Goal: Submit feedback/report problem

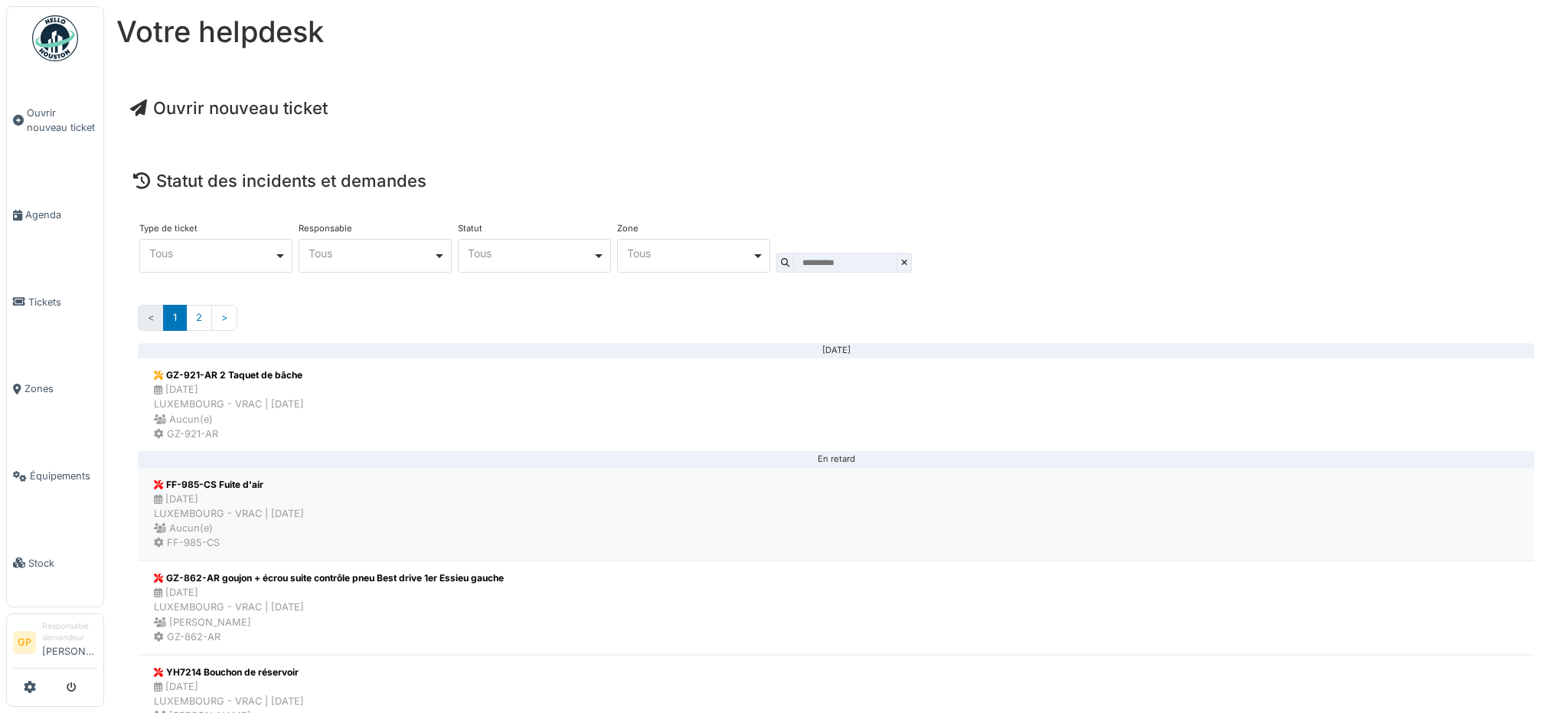
click at [490, 492] on li "FF-985-CS Fuite d'air [DATE] LUXEMBOURG - VRAC | [DATE] Aucun(e) FF-985-CS" at bounding box center [835, 514] width 1396 height 94
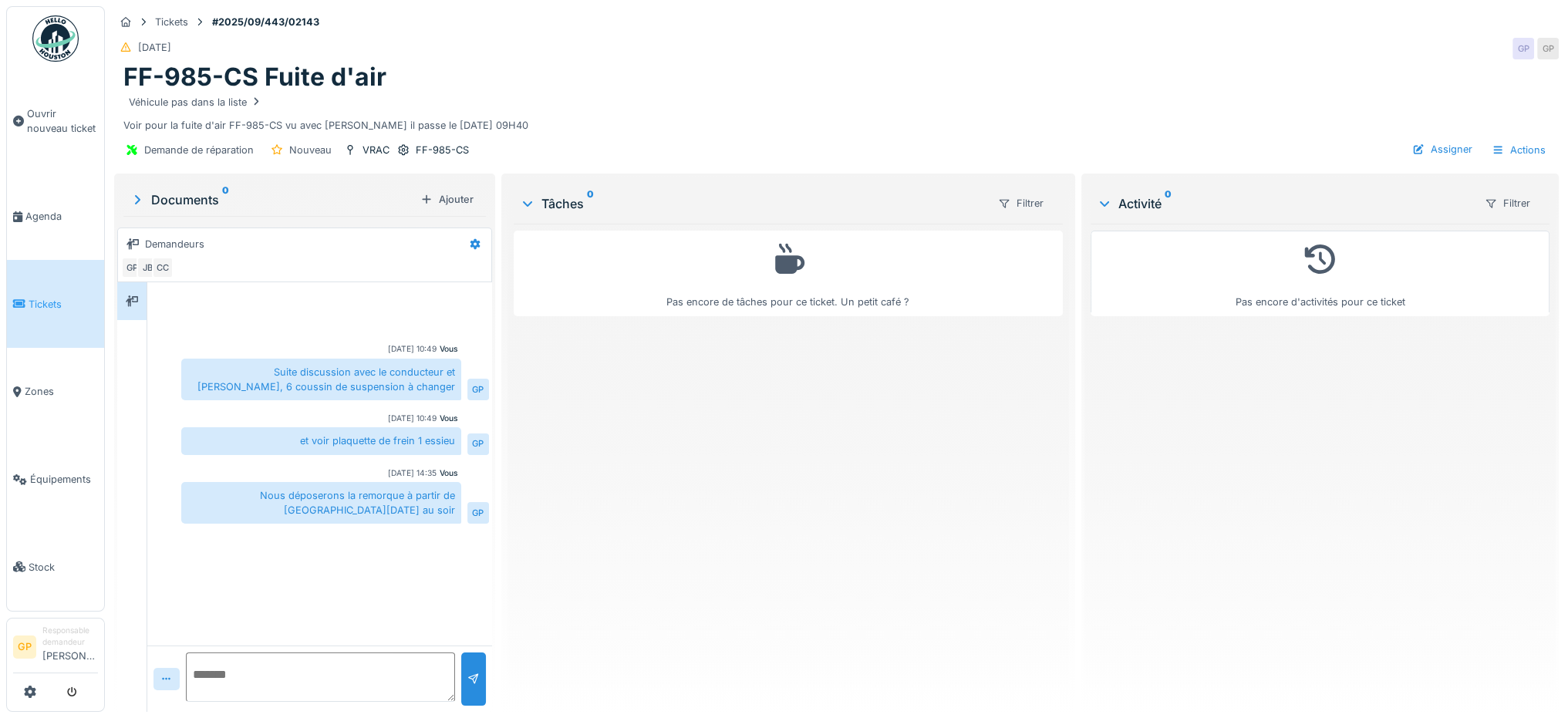
scroll to position [12, 0]
click at [319, 653] on textarea at bounding box center [320, 677] width 269 height 49
type textarea "*"
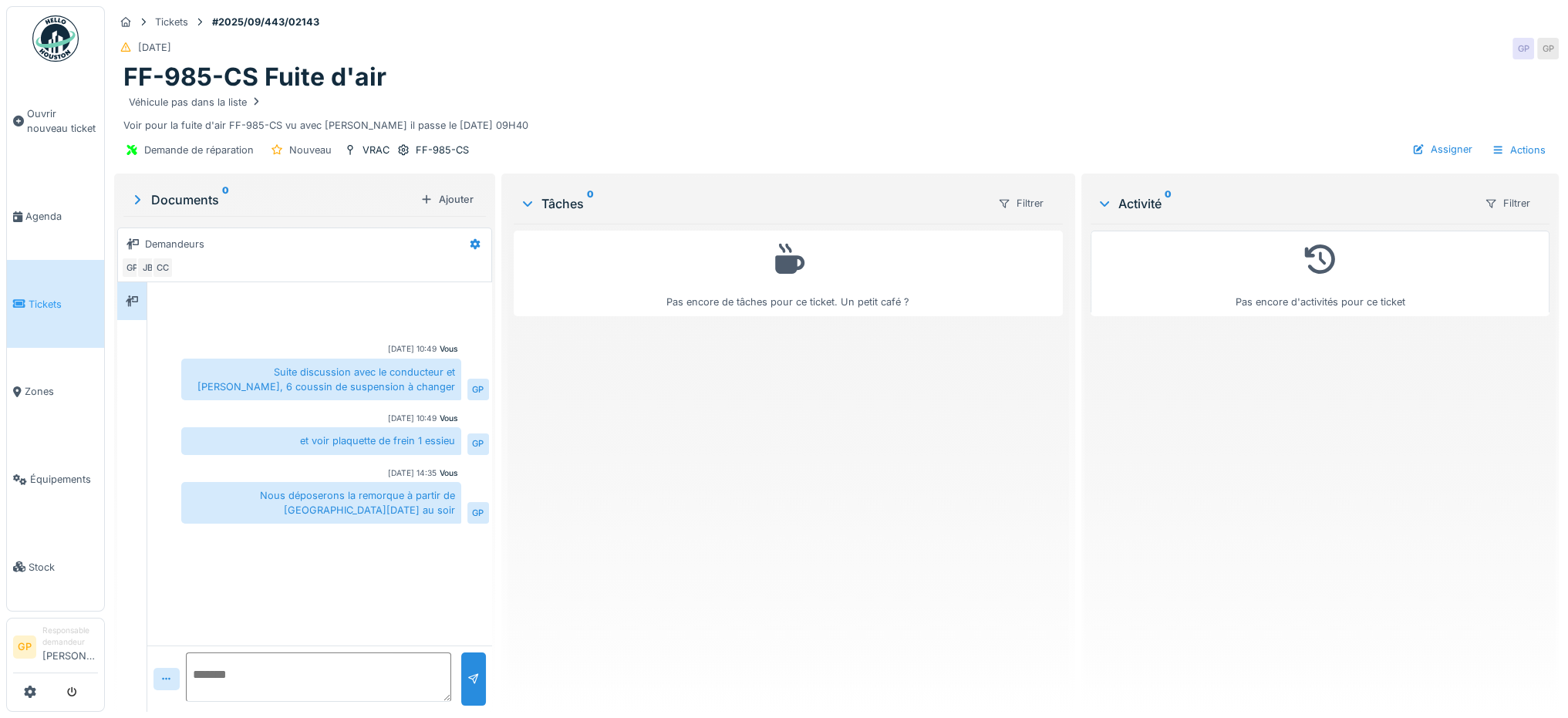
type textarea "*"
type textarea "**********"
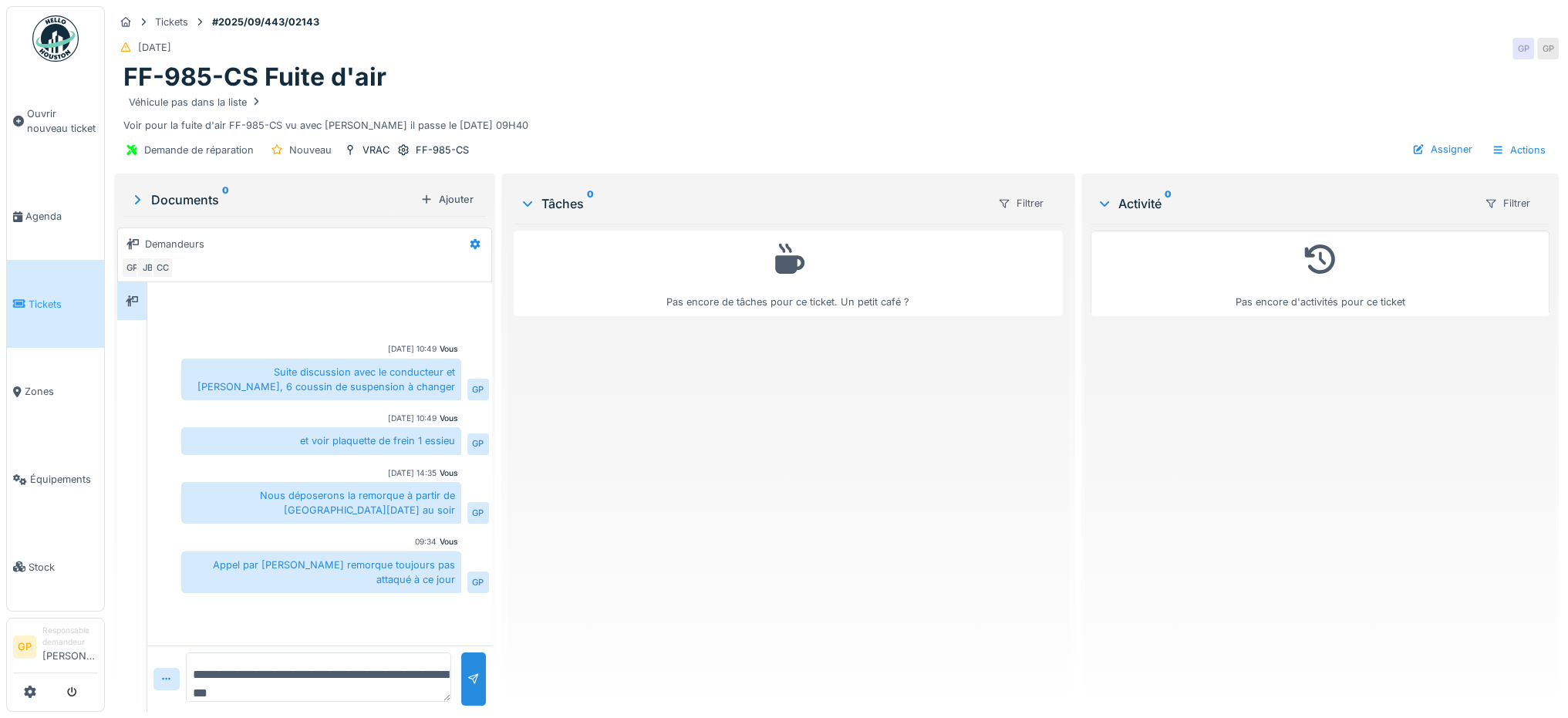
click at [701, 92] on div "Véhicule pas dans la liste" at bounding box center [837, 102] width 1426 height 20
